Goal: Communication & Community: Connect with others

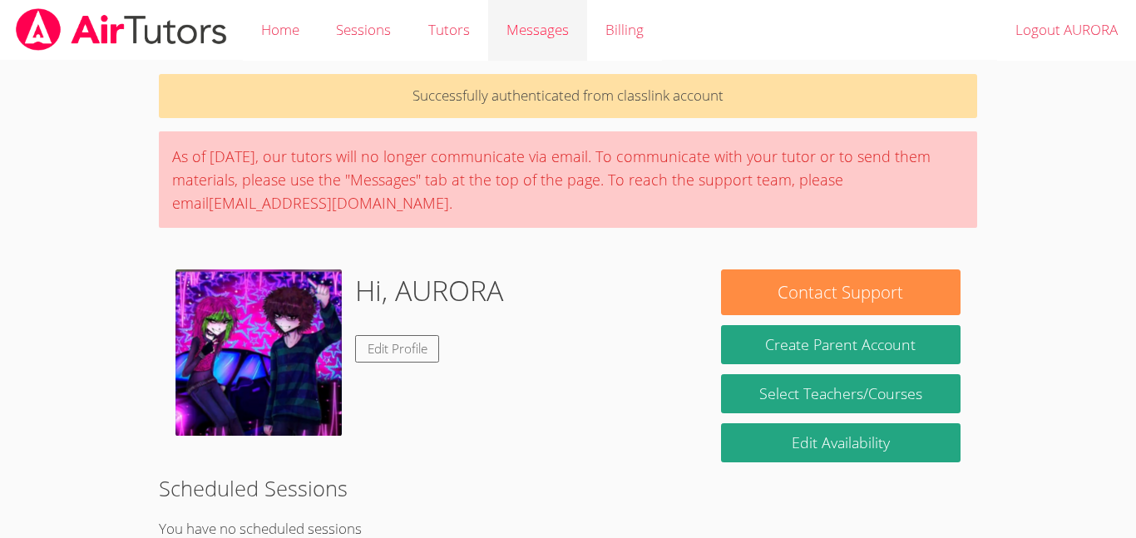
click at [528, 28] on span "Messages" at bounding box center [538, 29] width 62 height 19
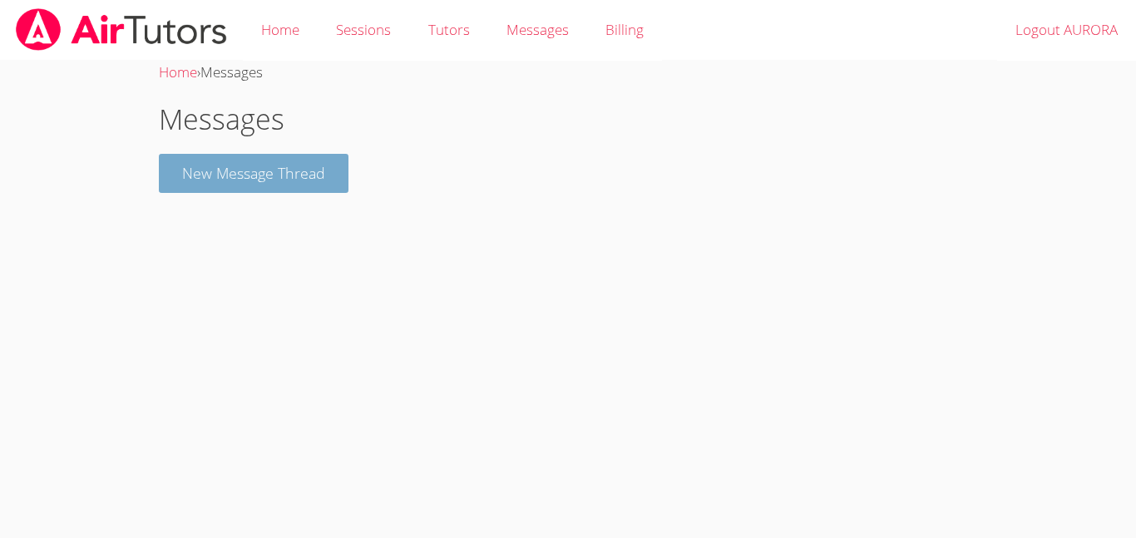
click at [260, 188] on button "New Message Thread" at bounding box center [254, 173] width 190 height 39
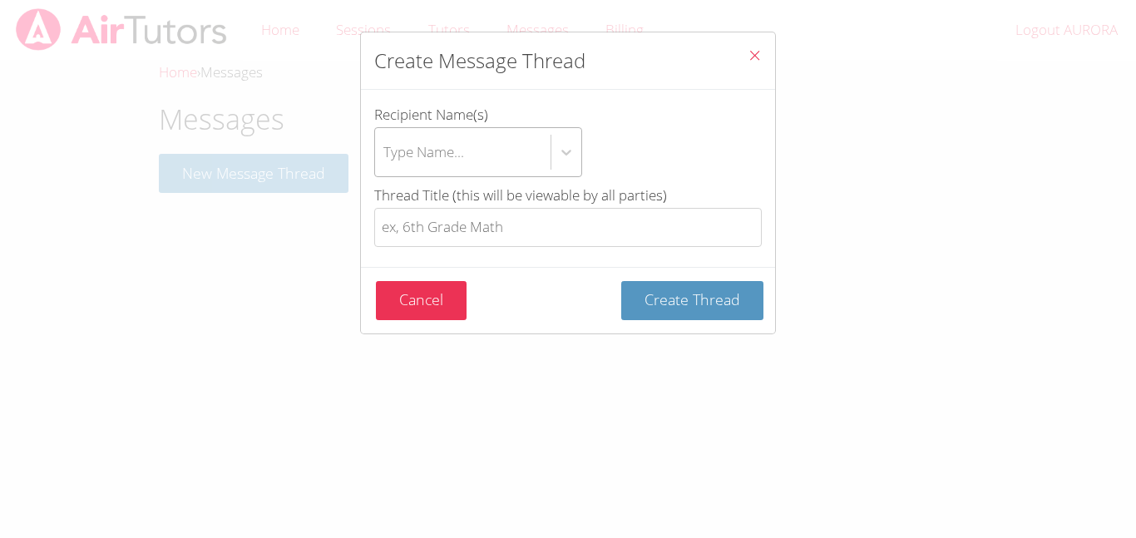
click at [467, 146] on div "Type Name..." at bounding box center [463, 152] width 176 height 48
click at [385, 146] on input "Recipient Name(s) Type Name..." at bounding box center [384, 152] width 2 height 38
type input "n"
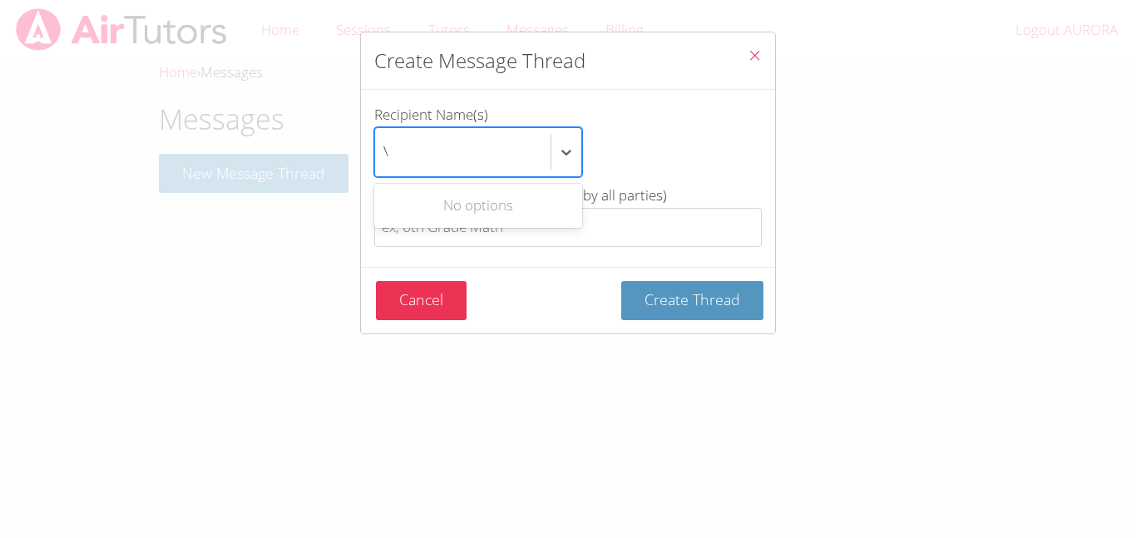
type input "\"
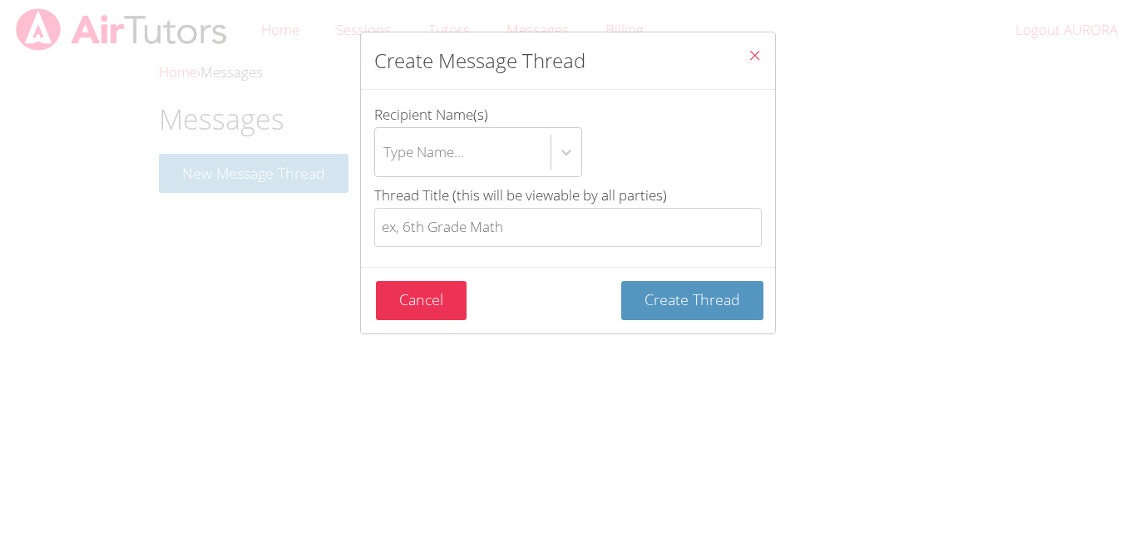
click at [625, 150] on div "Type Name..." at bounding box center [568, 152] width 388 height 50
click at [385, 150] on input "Recipient Name(s) Type Name..." at bounding box center [384, 152] width 2 height 38
click at [625, 150] on div "Select is focused ,type to refine list, press Down to open the menu, press left…" at bounding box center [568, 152] width 388 height 50
click at [385, 150] on input "Recipient Name(s) Select is focused ,type to refine list, press Down to open th…" at bounding box center [384, 152] width 2 height 38
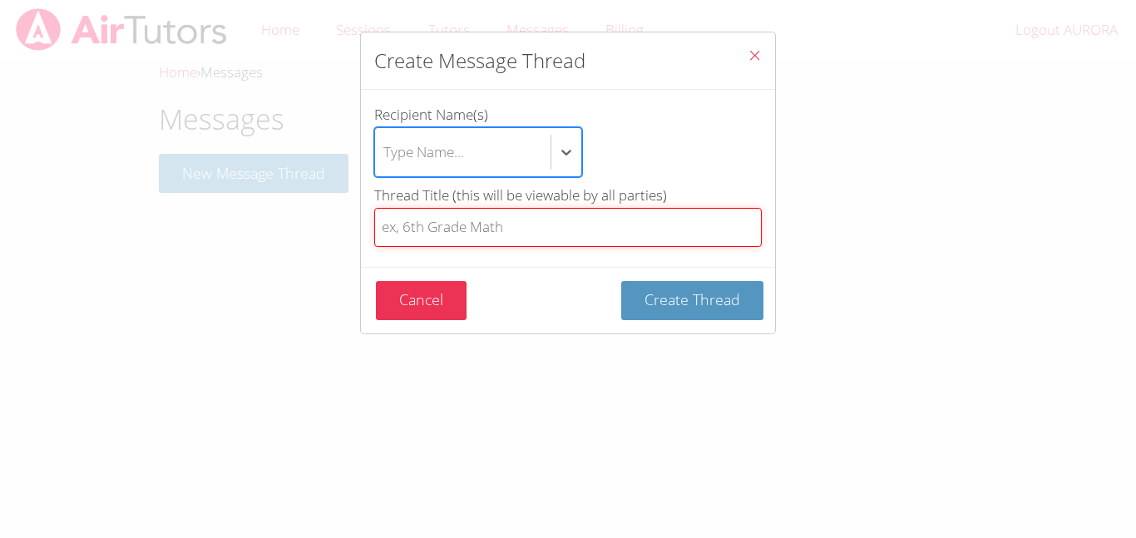
click at [674, 226] on input "Thread Title (this will be viewable by all parties)" at bounding box center [568, 227] width 388 height 39
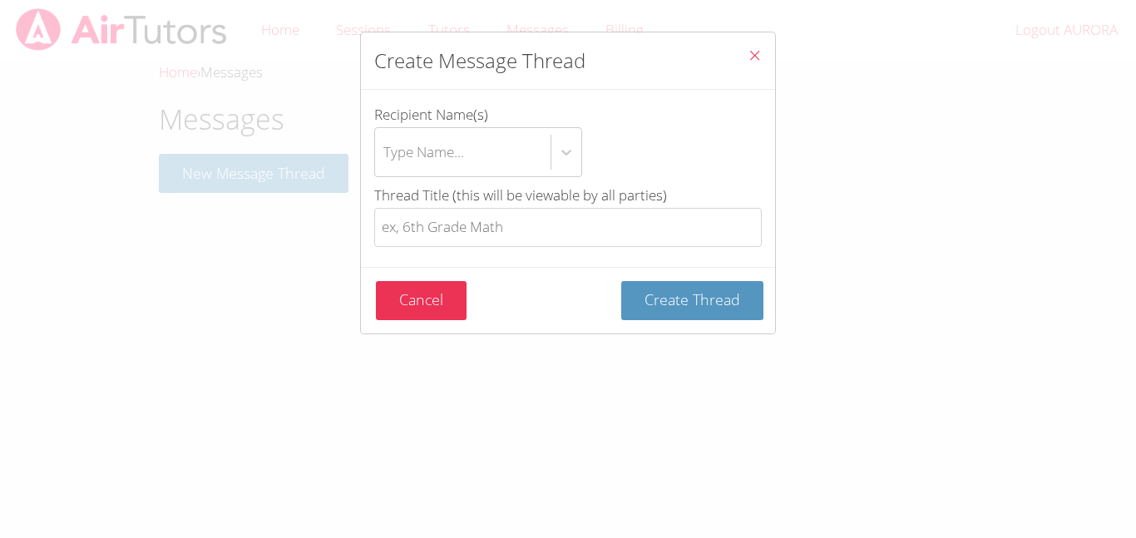
click at [784, 77] on div "Create Message Thread Recipient Name(s) Type Name... Thread Title (this will be…" at bounding box center [568, 269] width 1136 height 538
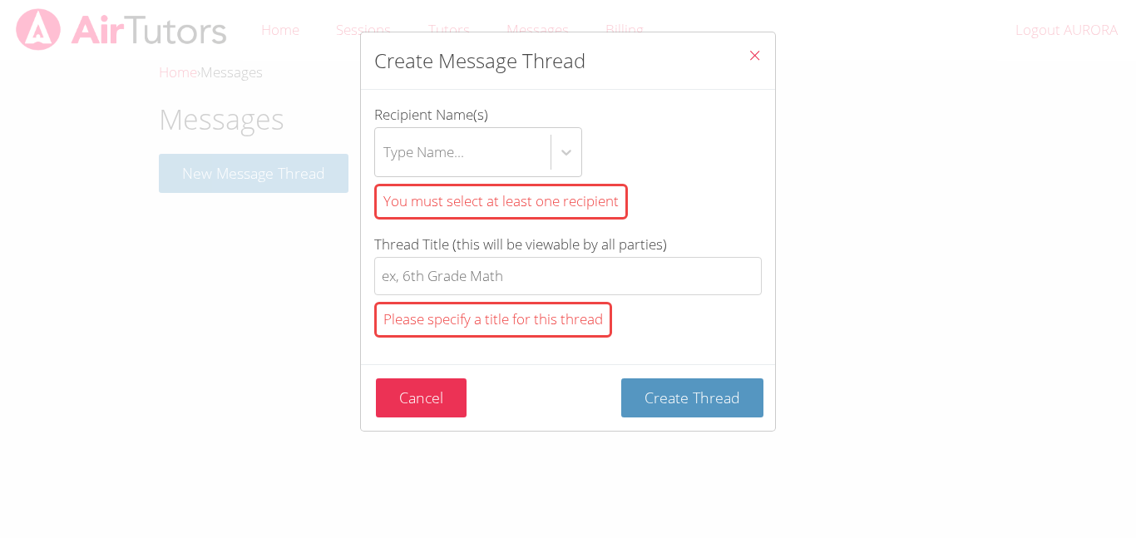
click at [764, 57] on button "Close" at bounding box center [754, 57] width 41 height 51
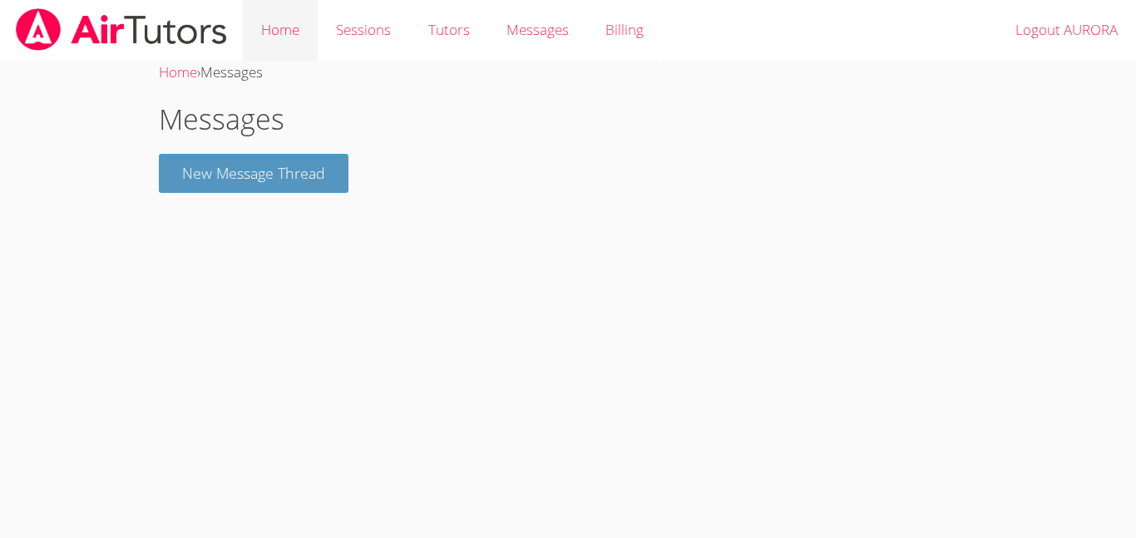
click at [268, 21] on link "Home" at bounding box center [280, 30] width 75 height 61
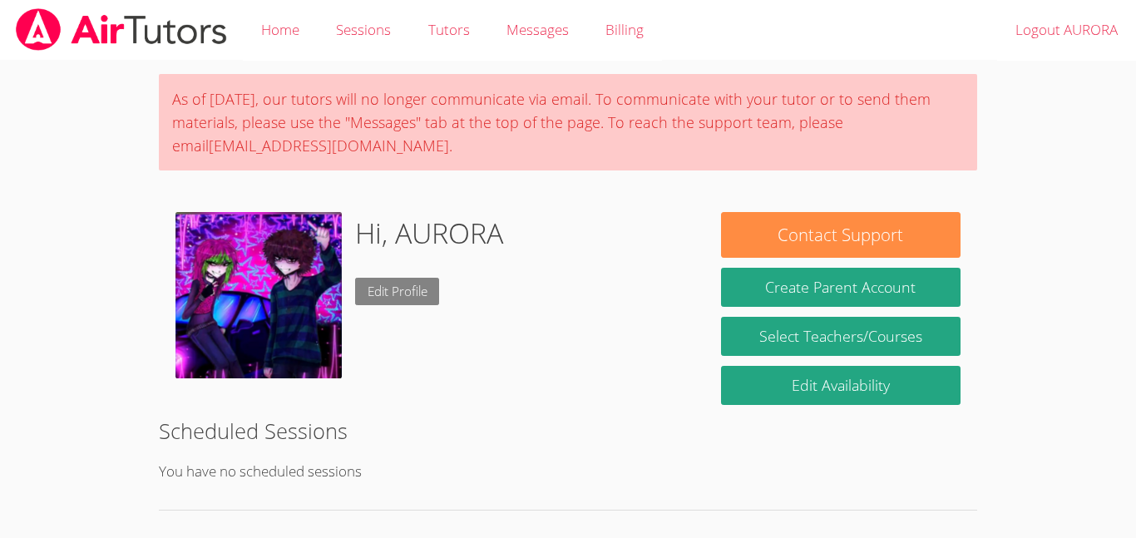
click at [380, 293] on link "Edit Profile" at bounding box center [397, 291] width 85 height 27
click at [392, 291] on link "Edit Profile" at bounding box center [397, 291] width 85 height 27
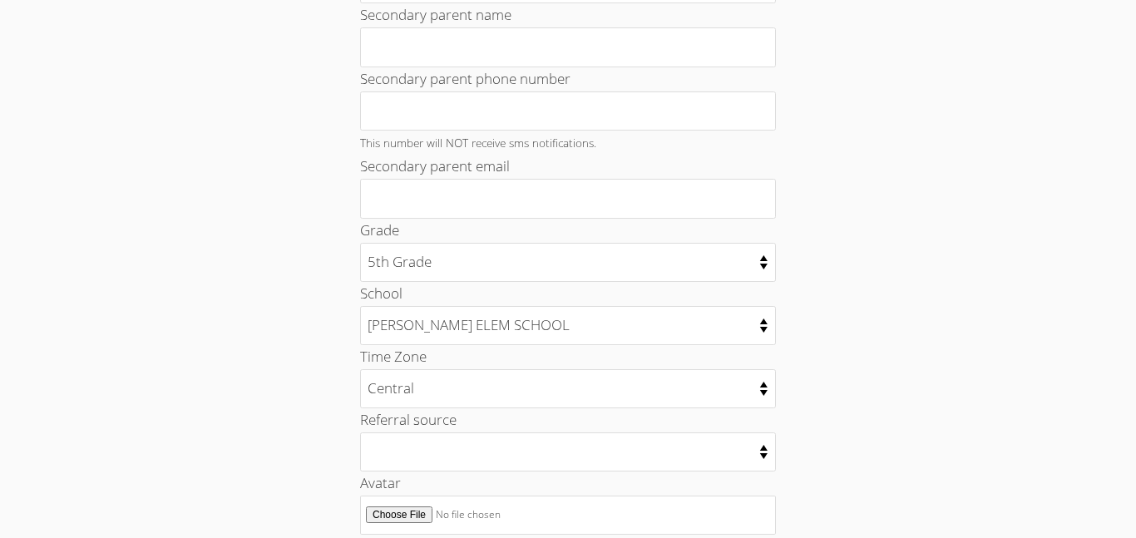
scroll to position [866, 0]
